Goal: Information Seeking & Learning: Check status

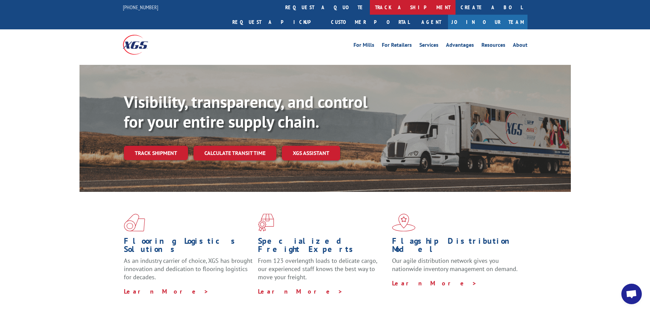
click at [370, 3] on link "track a shipment" at bounding box center [413, 7] width 86 height 15
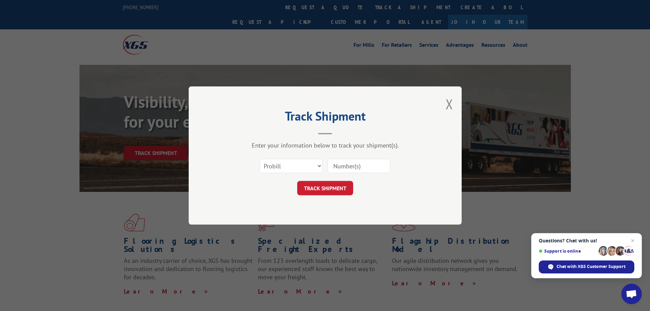
click at [347, 164] on input at bounding box center [358, 166] width 63 height 14
paste input "17235514"
type input "17235514"
click at [336, 191] on button "TRACK SHIPMENT" at bounding box center [325, 188] width 56 height 14
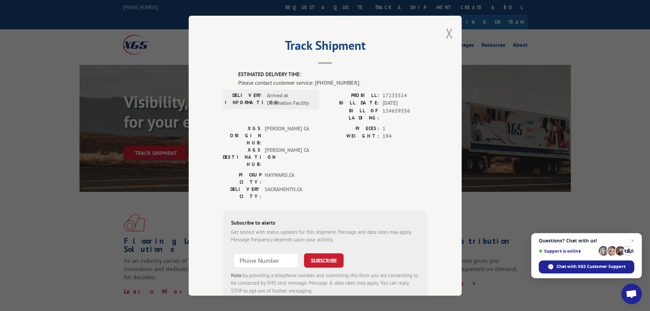
click at [449, 33] on button "Close modal" at bounding box center [449, 33] width 8 height 18
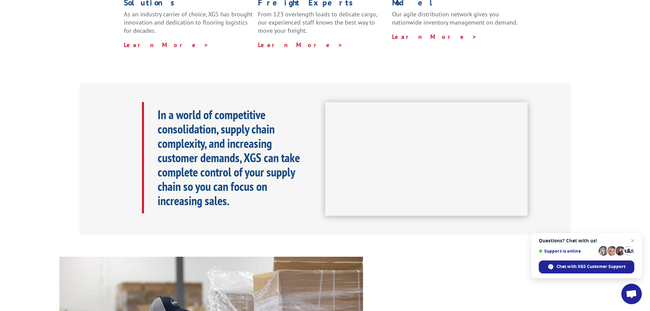
scroll to position [152, 0]
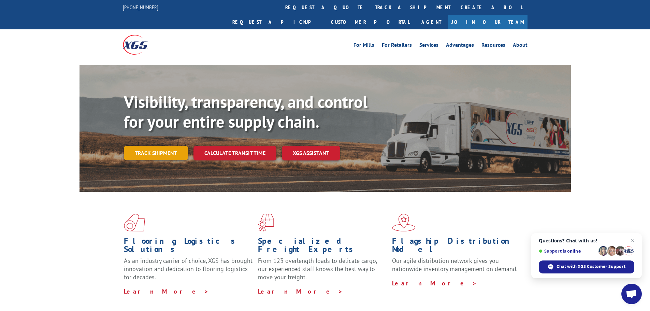
click at [167, 146] on link "Track shipment" at bounding box center [156, 153] width 64 height 14
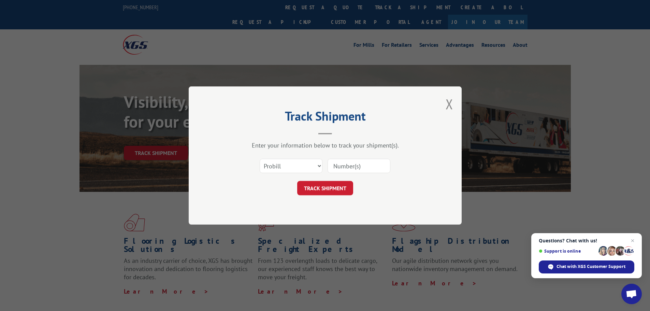
drag, startPoint x: 344, startPoint y: 165, endPoint x: 329, endPoint y: 123, distance: 44.0
click at [344, 165] on input at bounding box center [358, 166] width 63 height 14
click at [345, 166] on input at bounding box center [358, 166] width 63 height 14
paste input "17235514"
type input "17235514"
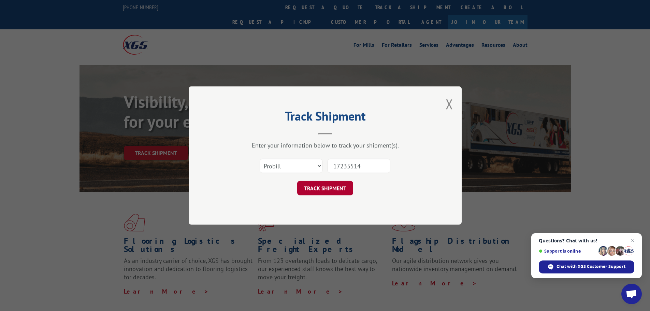
click at [328, 189] on button "TRACK SHIPMENT" at bounding box center [325, 188] width 56 height 14
